Goal: Task Accomplishment & Management: Use online tool/utility

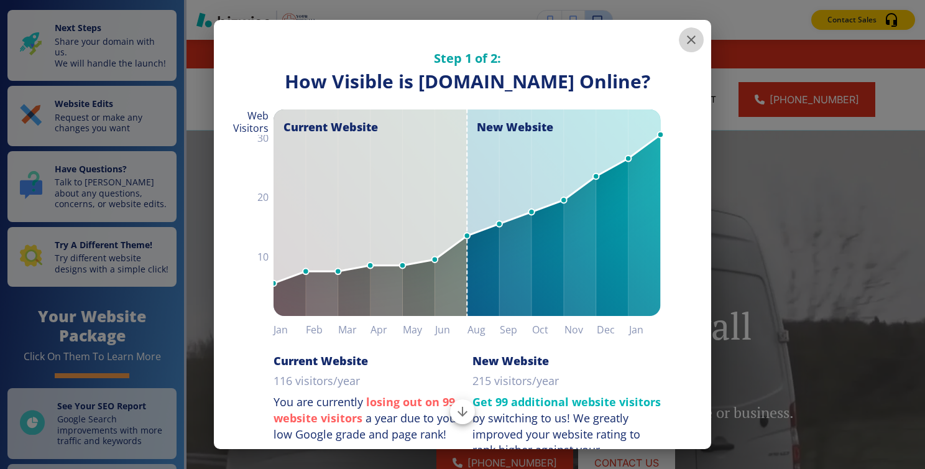
click at [687, 38] on icon "button" at bounding box center [691, 39] width 9 height 9
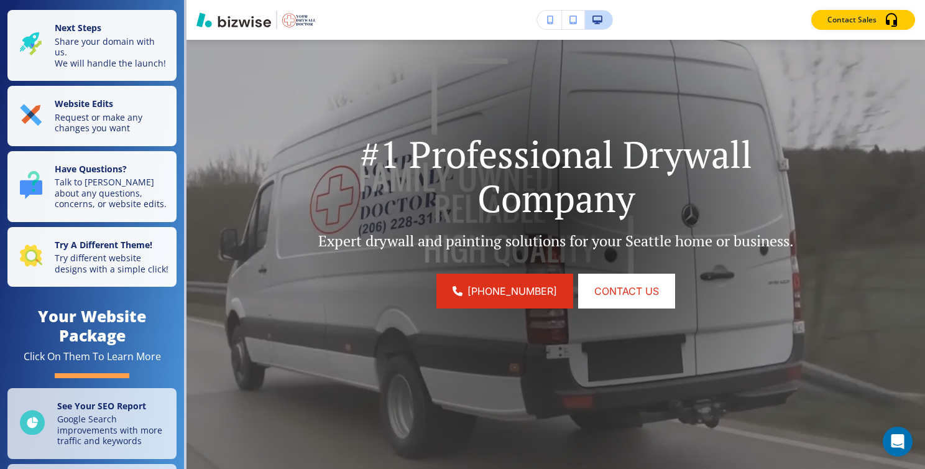
scroll to position [172, 0]
